Goal: Task Accomplishment & Management: Use online tool/utility

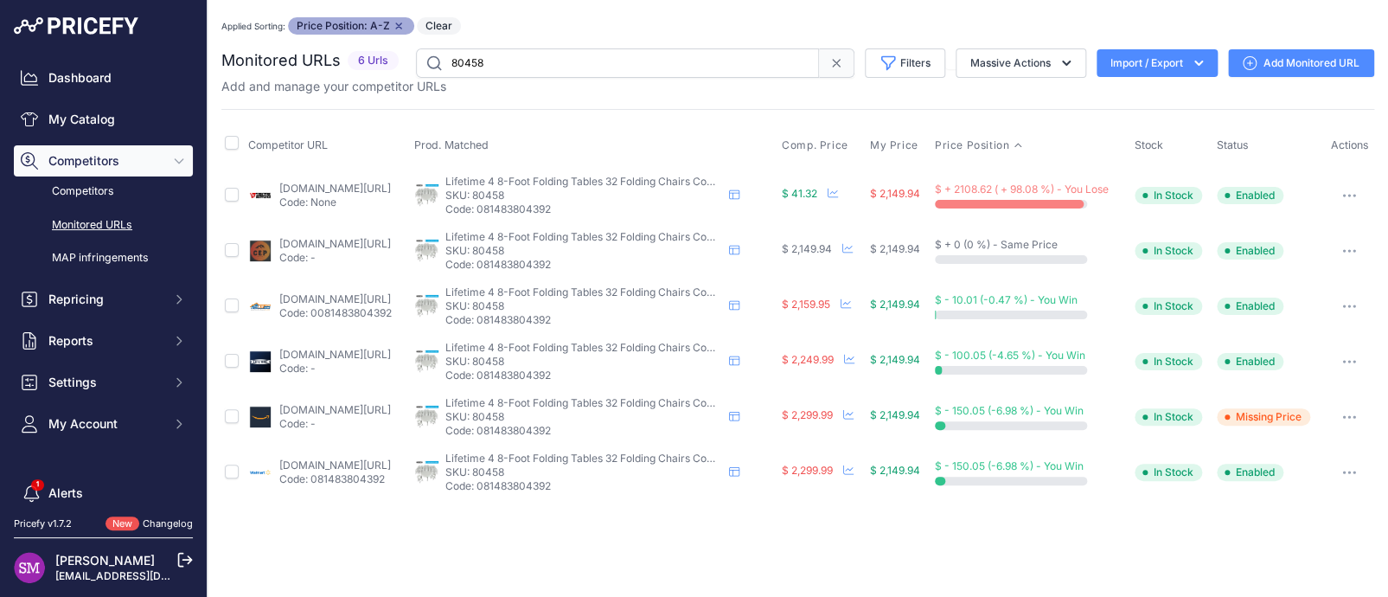
click at [286, 189] on link "[DOMAIN_NAME][URL]" at bounding box center [335, 188] width 112 height 13
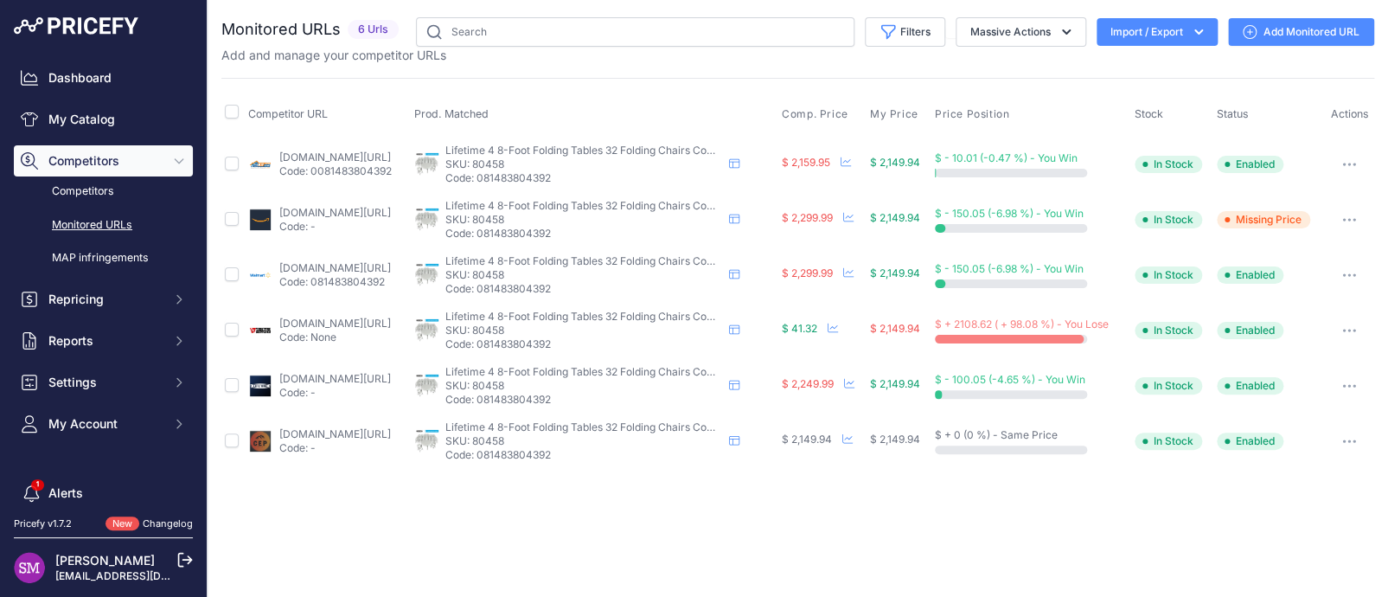
click at [1349, 323] on button "button" at bounding box center [1349, 330] width 35 height 24
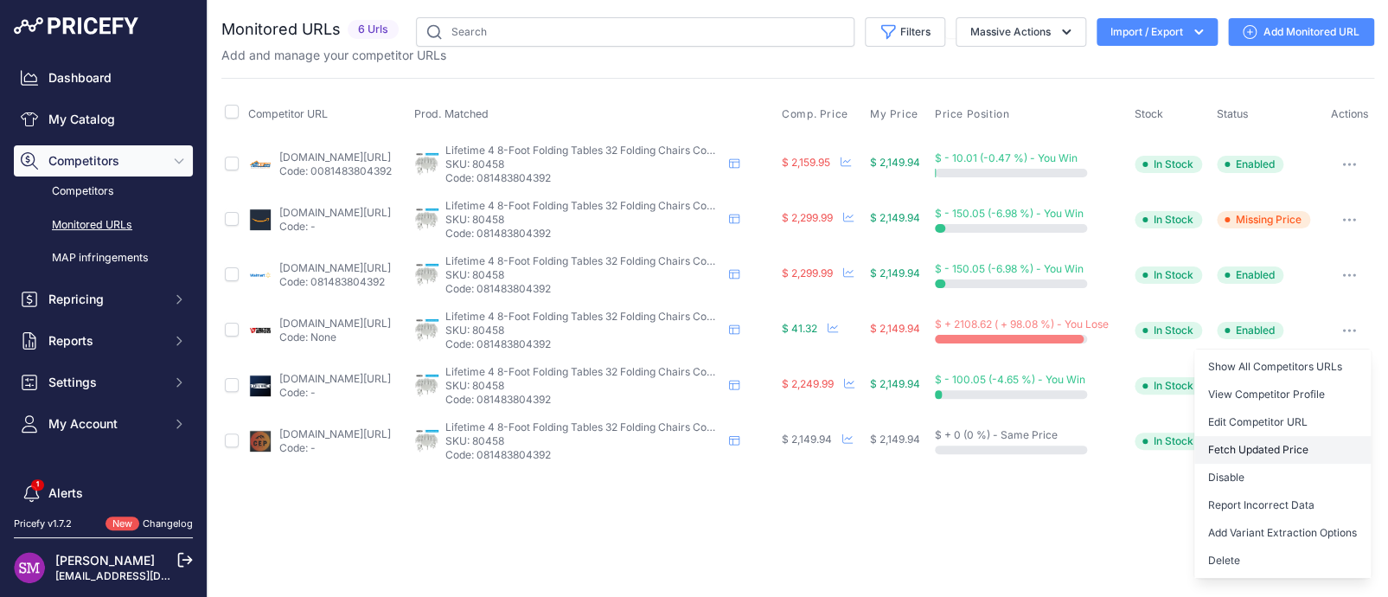
click at [1237, 442] on button "Fetch Updated Price" at bounding box center [1282, 450] width 176 height 28
